Goal: Information Seeking & Learning: Learn about a topic

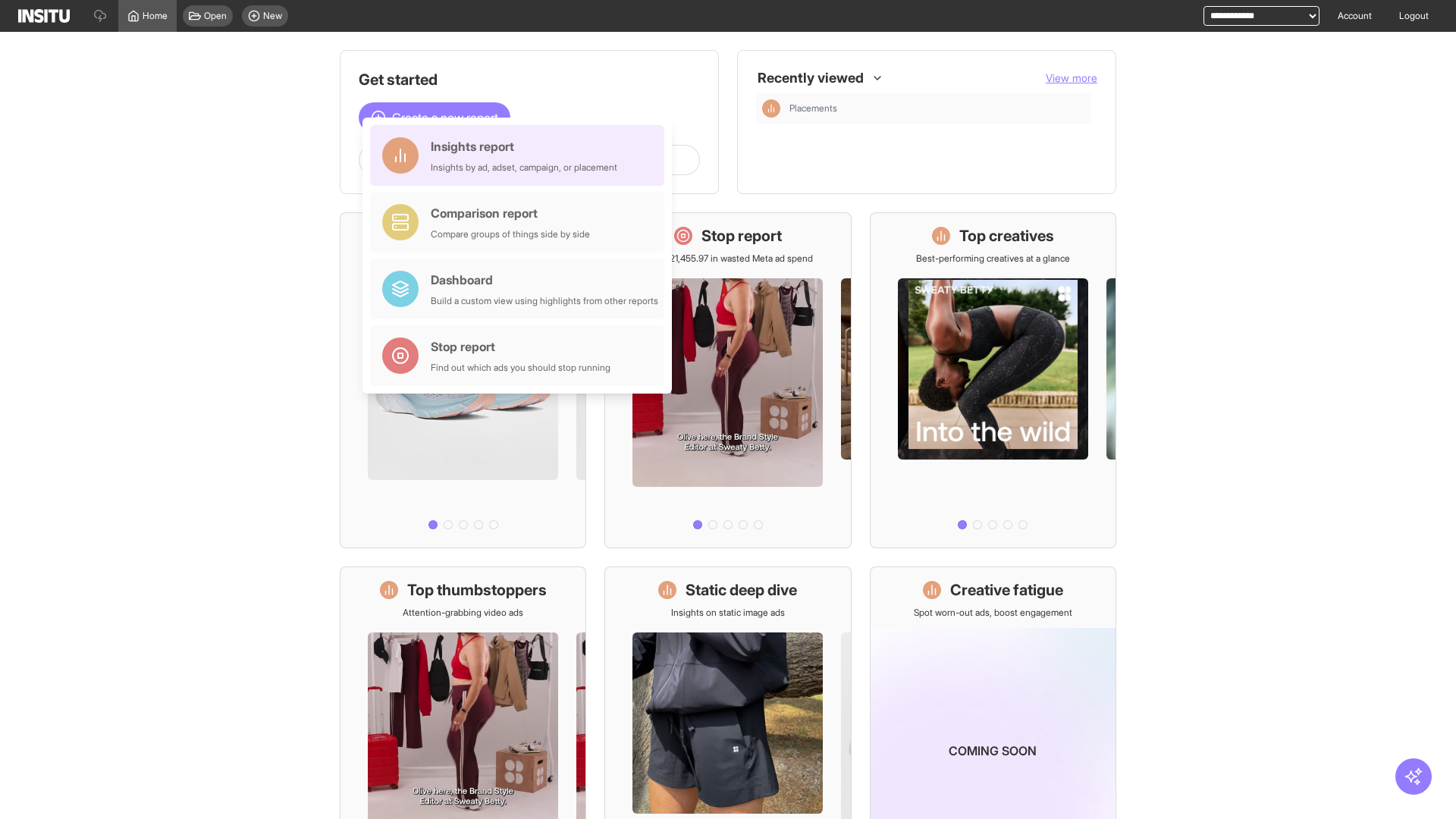
click at [521, 155] on div "Insights report Insights by ad, adset, campaign, or placement" at bounding box center [524, 155] width 187 height 36
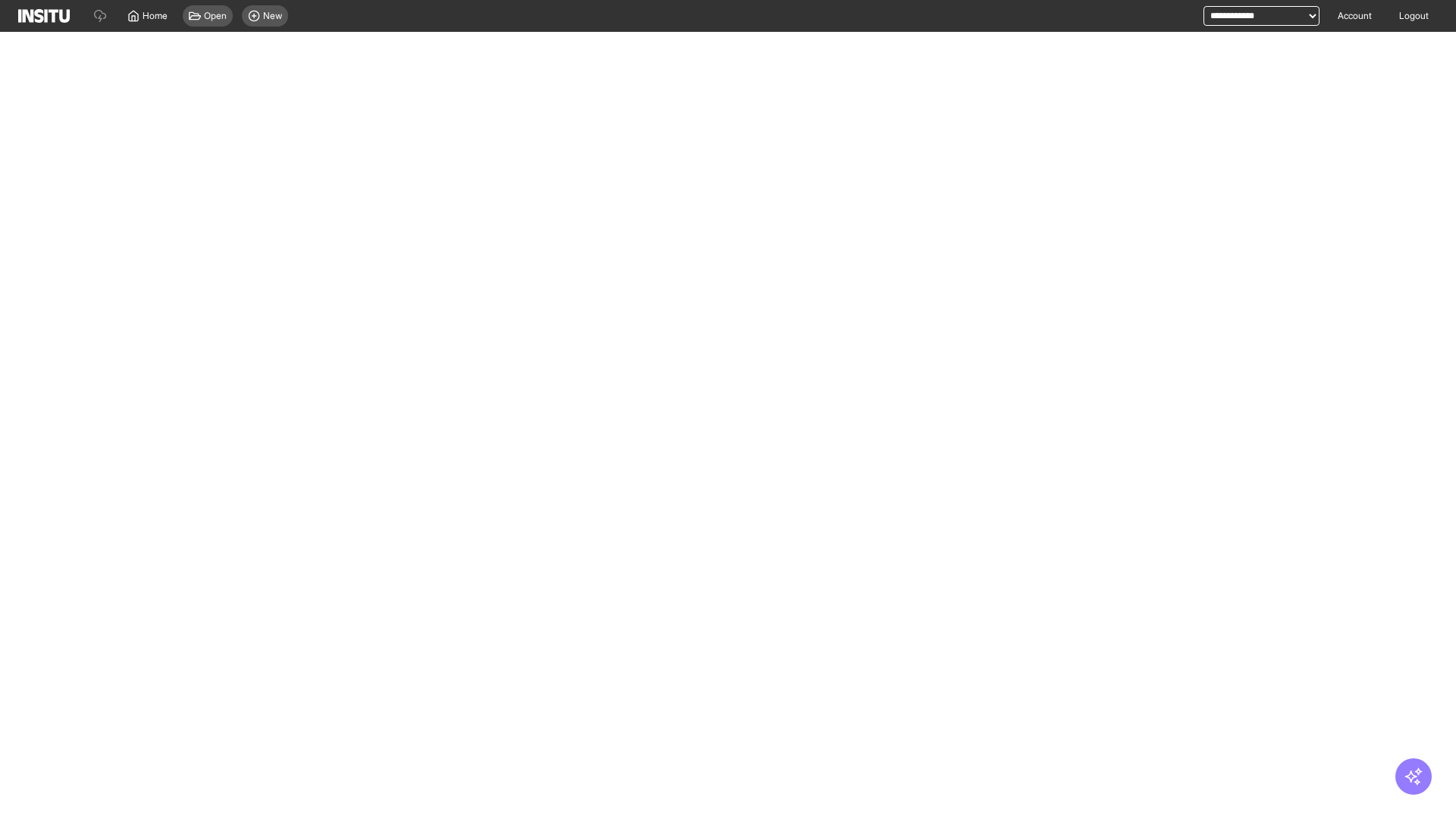
select select "**"
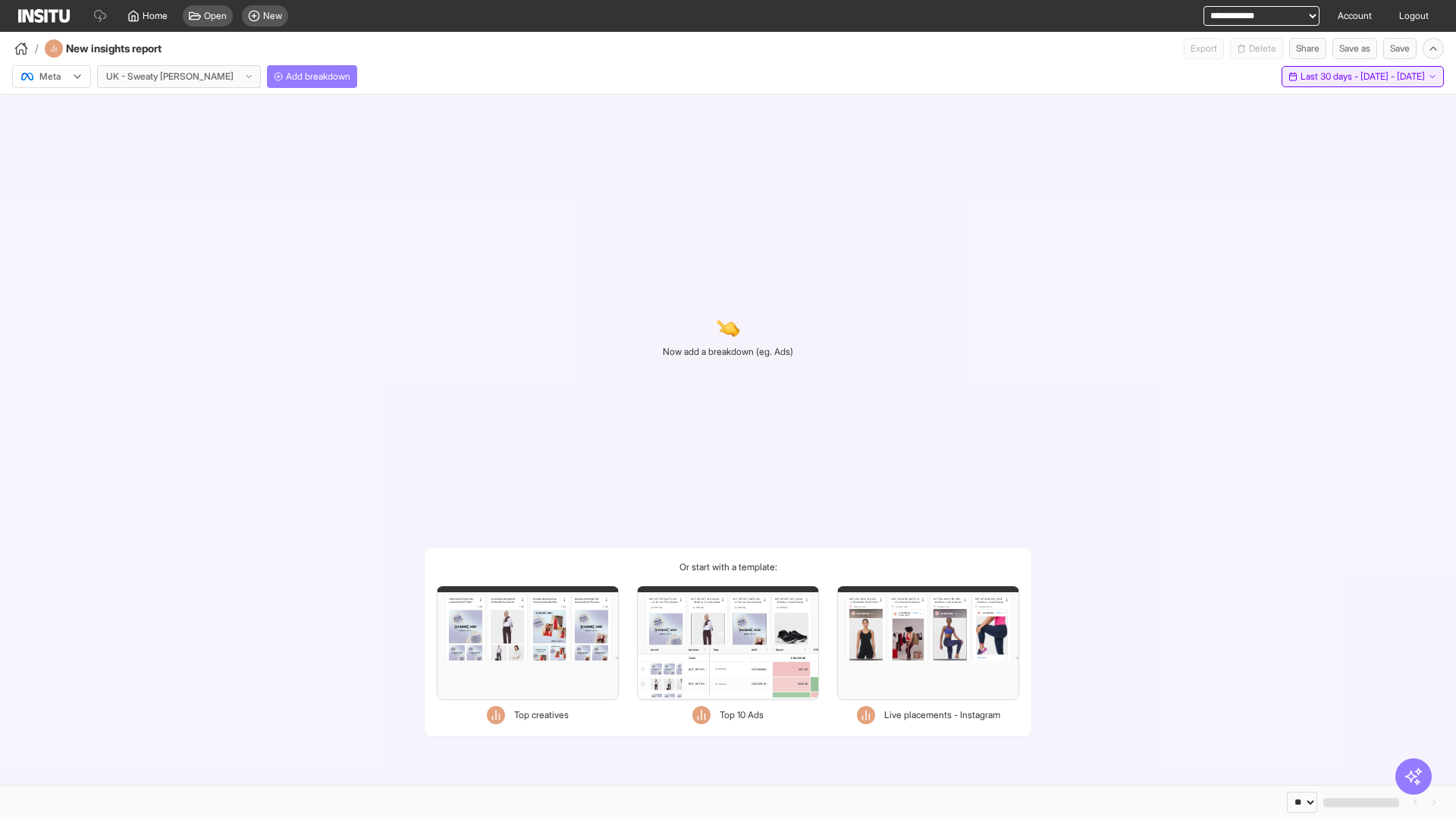
click at [1332, 77] on span "Last 30 days - [DATE] - [DATE]" at bounding box center [1363, 77] width 125 height 12
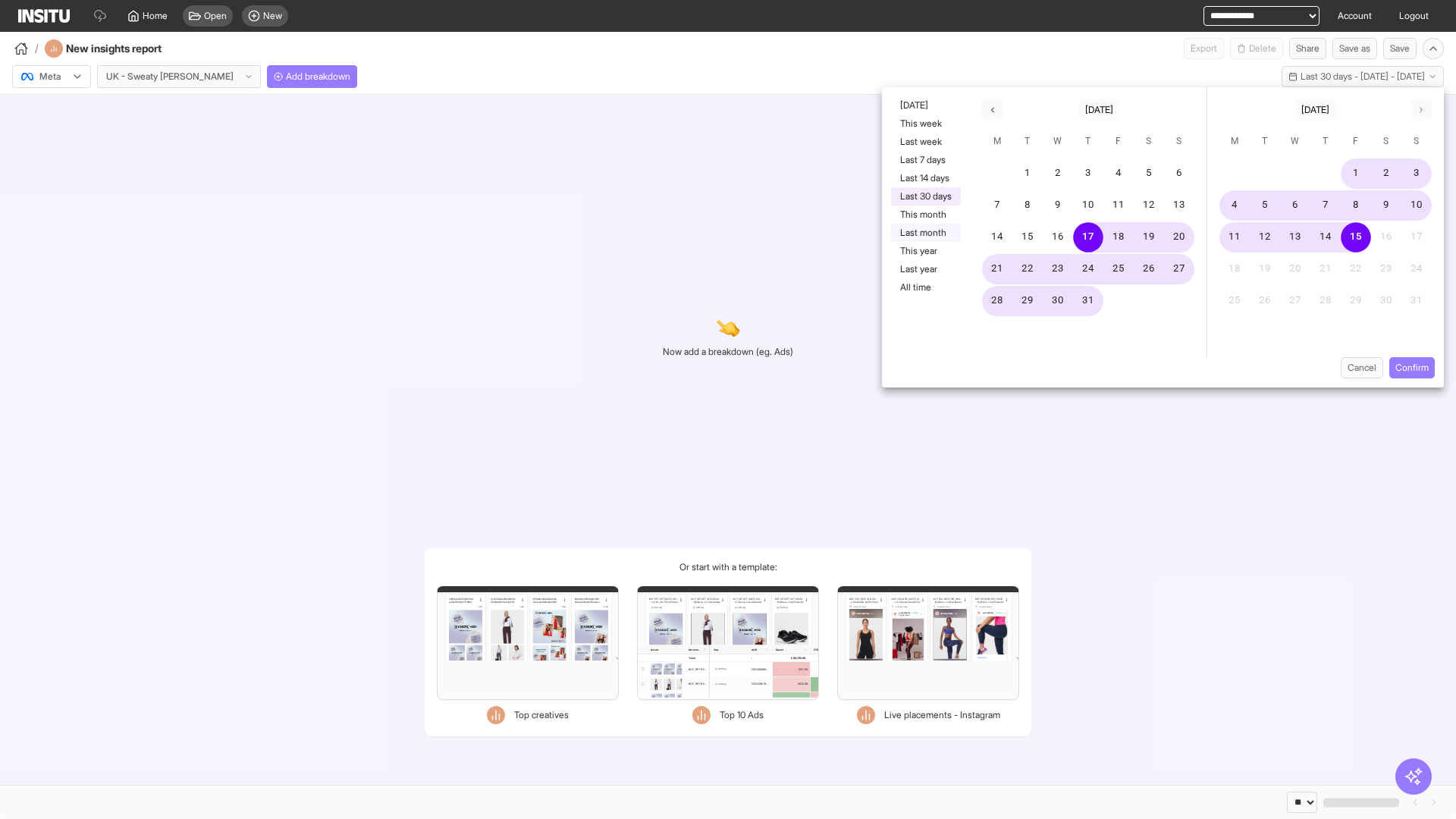
click at [924, 233] on button "Last month" at bounding box center [925, 233] width 70 height 18
